Goal: Task Accomplishment & Management: Complete application form

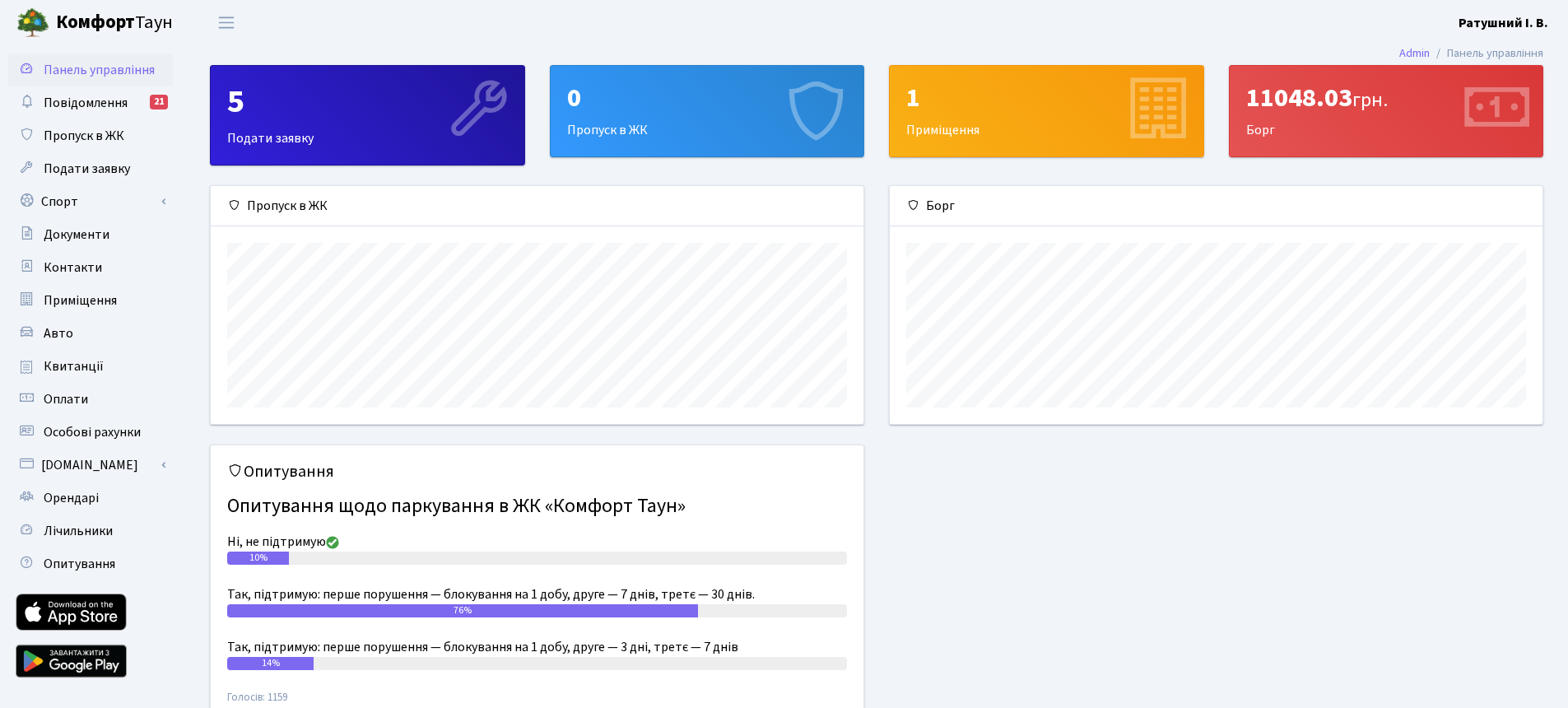
scroll to position [238, 653]
click at [672, 91] on div "0" at bounding box center [707, 98] width 280 height 31
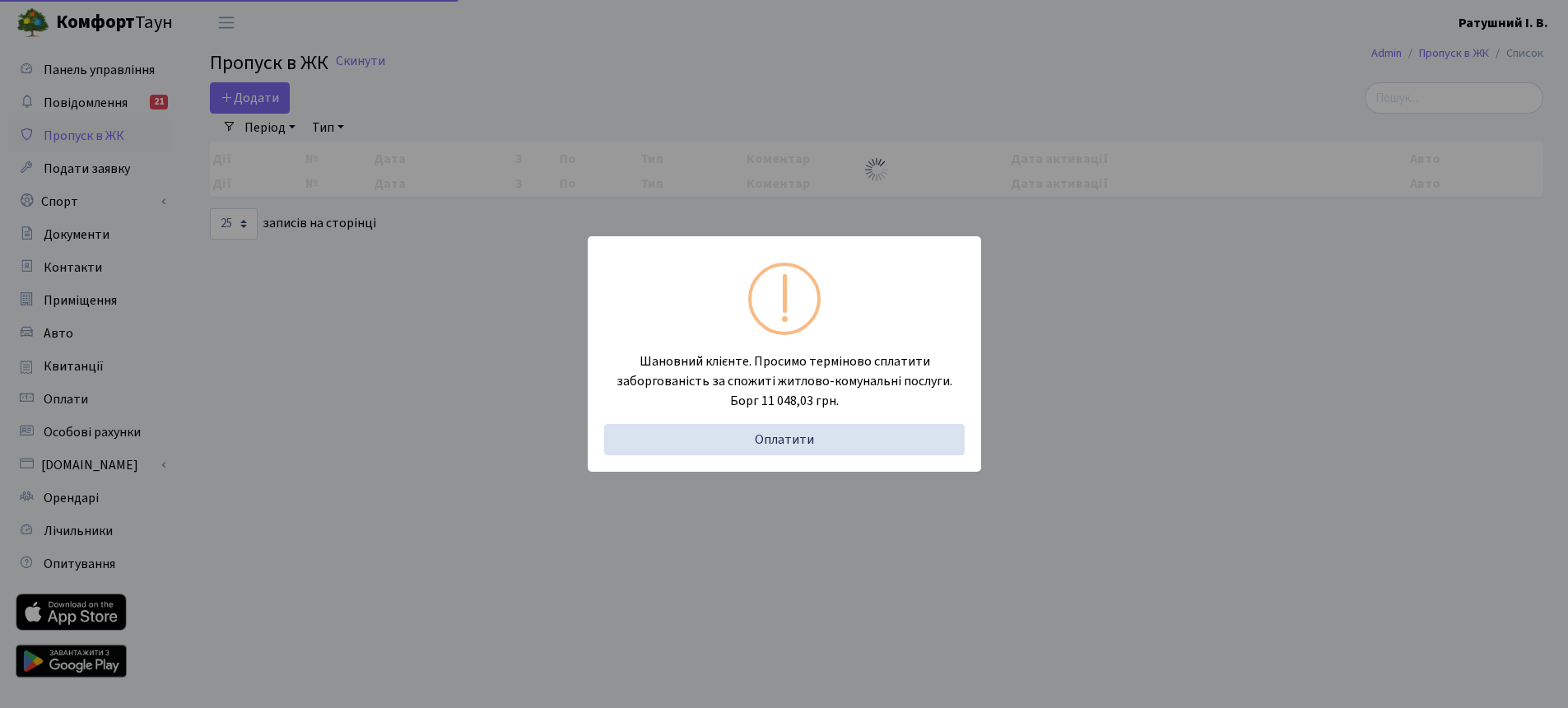
select select "25"
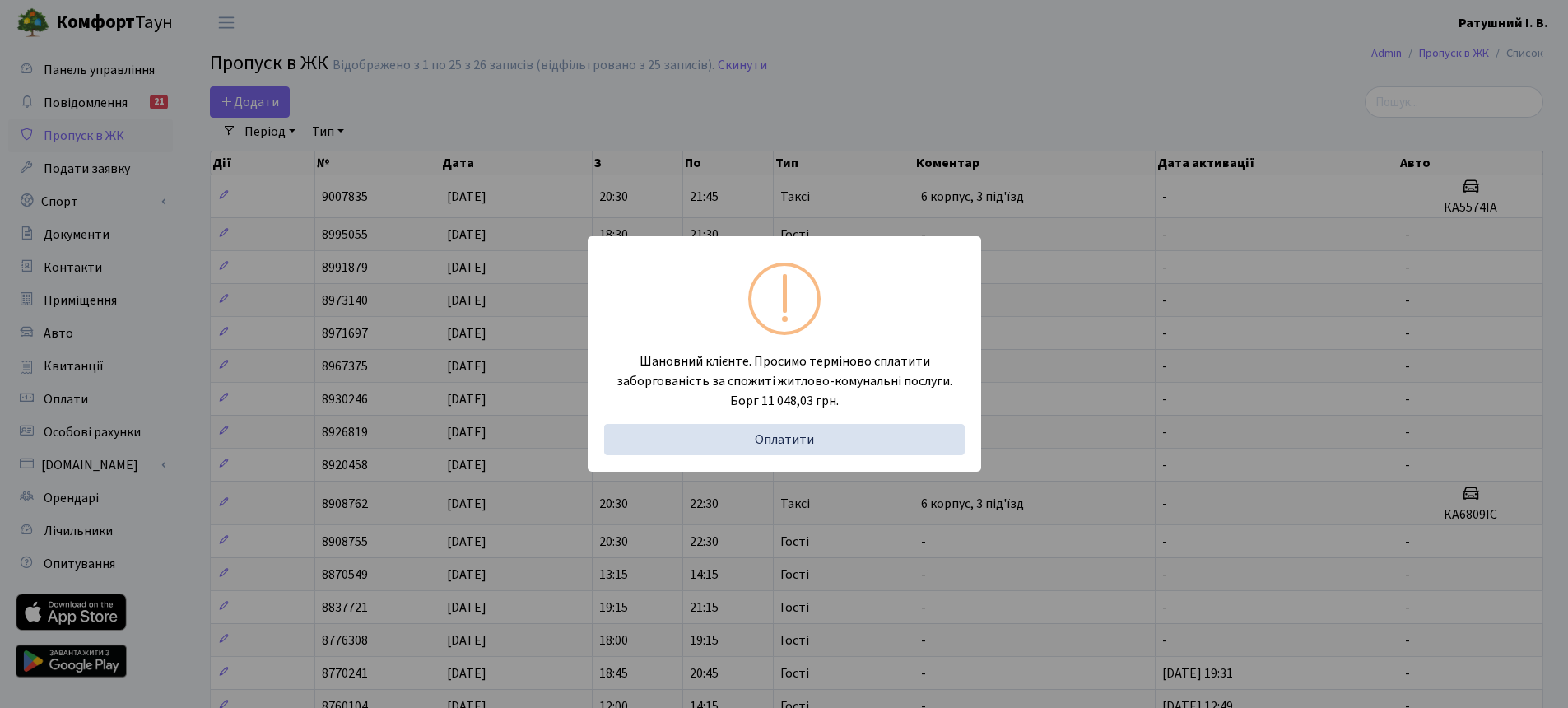
click at [672, 95] on div "Шановний клієнте. Просимо терміново сплатити заборгованість за спожиті житлово-…" at bounding box center [784, 354] width 1568 height 708
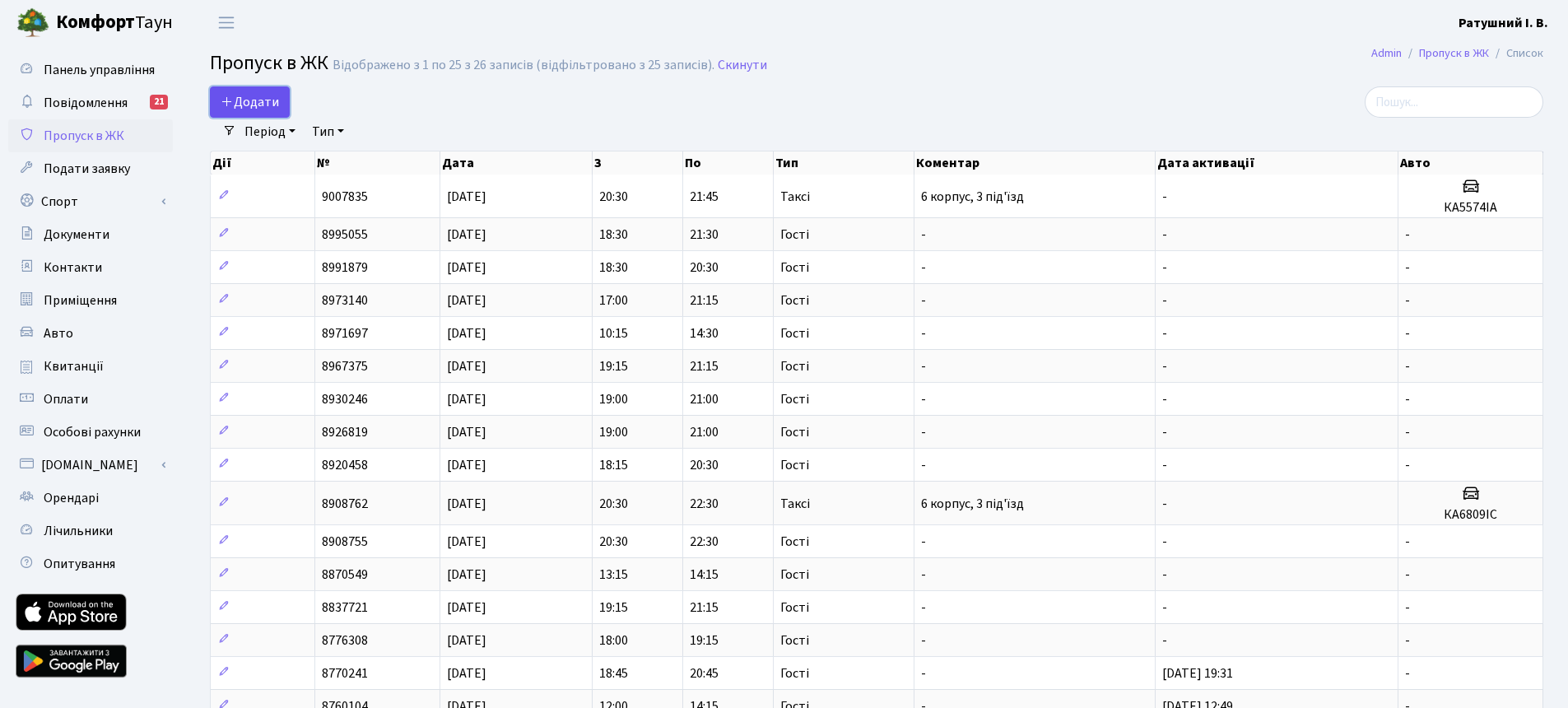
click at [250, 105] on span "Додати" at bounding box center [249, 102] width 58 height 18
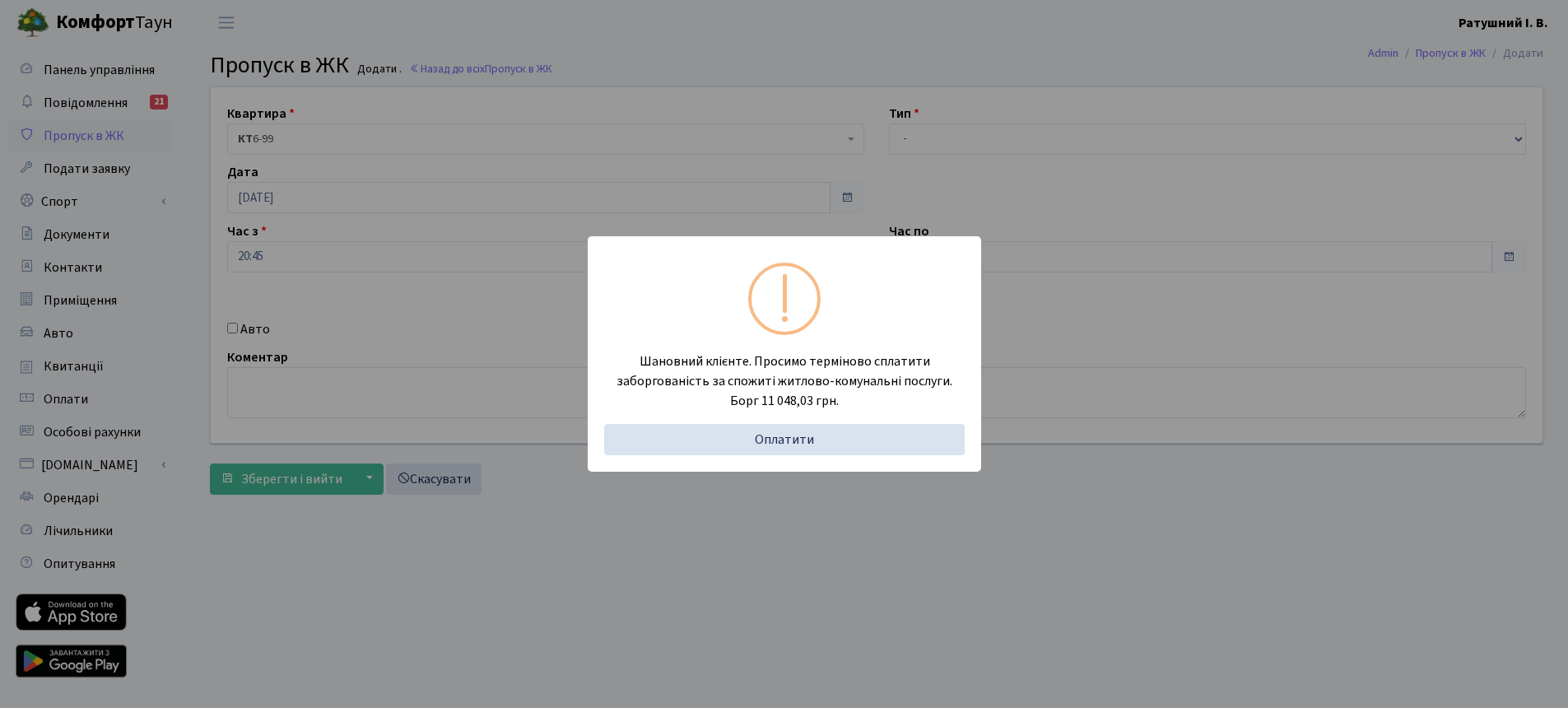
click at [698, 166] on div "Шановний клієнте. Просимо терміново сплатити заборгованість за спожиті житлово-…" at bounding box center [784, 354] width 1568 height 708
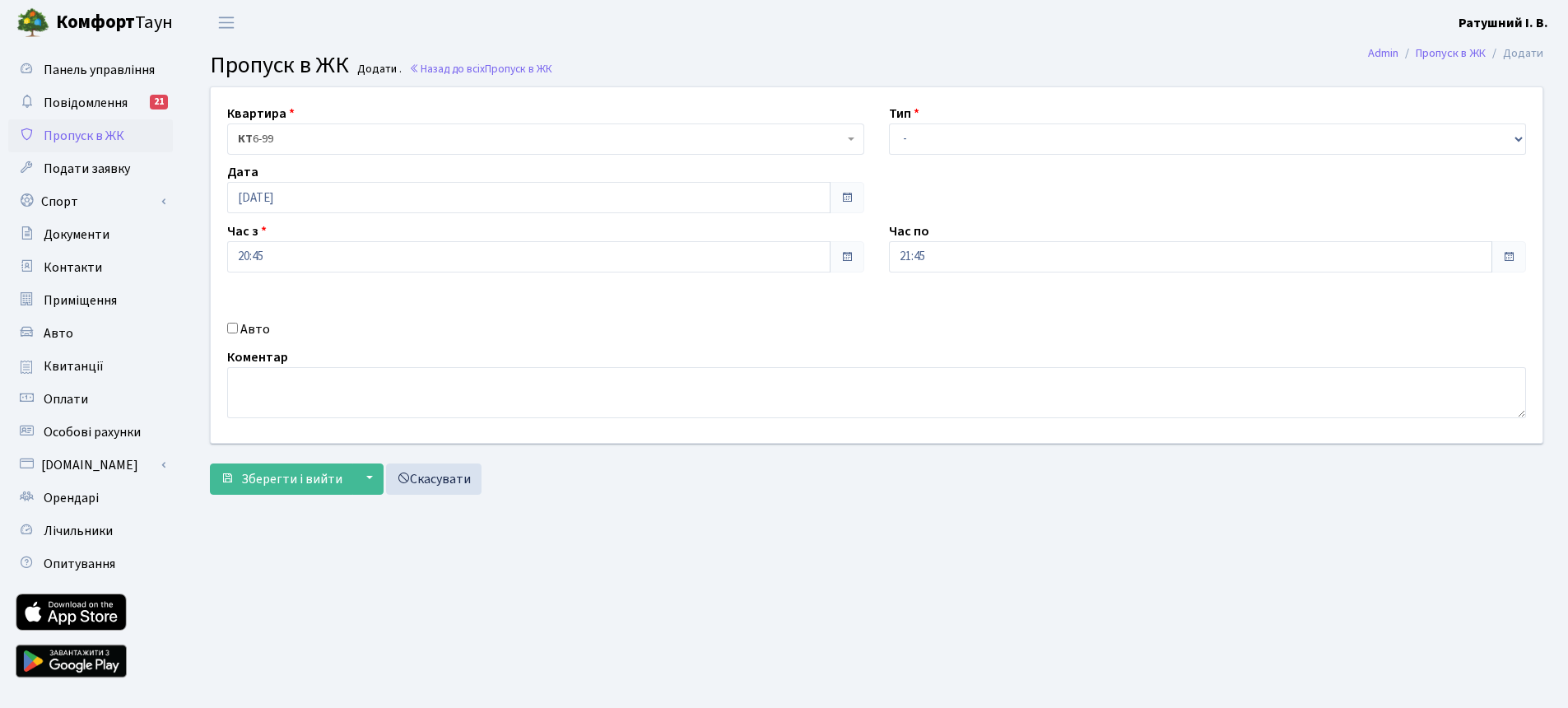
click at [1205, 121] on div "Тип - Доставка Таксі Гості Сервіс" at bounding box center [1207, 129] width 662 height 51
click at [1201, 136] on select "- Доставка Таксі Гості Сервіс" at bounding box center [1208, 139] width 637 height 31
select select "3"
click at [285, 481] on span "Зберегти і вийти" at bounding box center [292, 479] width 102 height 18
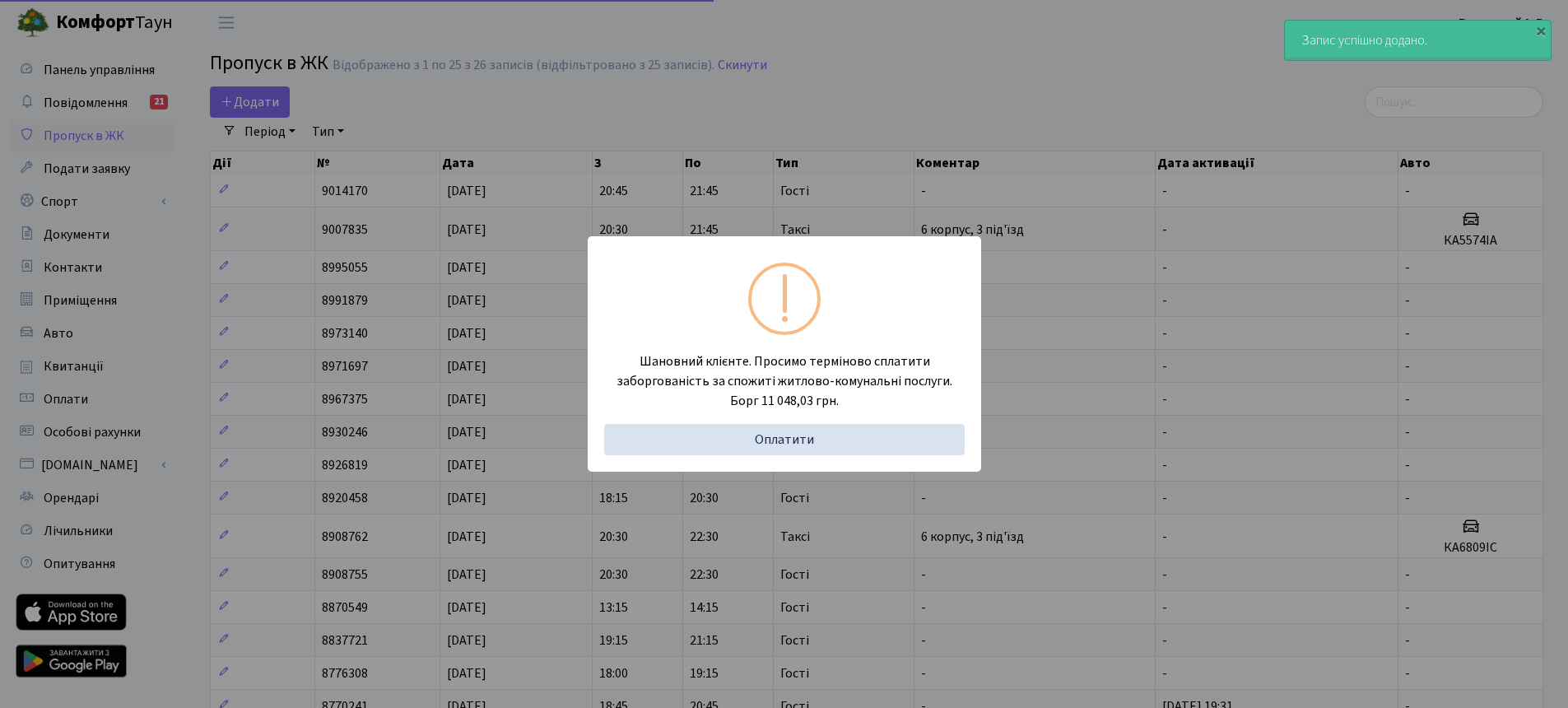
select select "25"
click at [967, 83] on div "Шановний клієнте. Просимо терміново сплатити заборгованість за спожиті житлово-…" at bounding box center [784, 354] width 1568 height 708
